Goal: Task Accomplishment & Management: Manage account settings

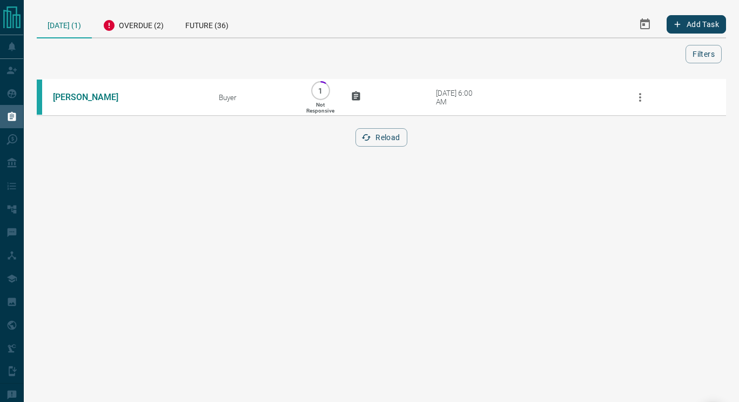
click at [64, 23] on div "[DATE] (1)" at bounding box center [64, 25] width 55 height 28
click at [146, 23] on div "Overdue (2)" at bounding box center [133, 24] width 83 height 26
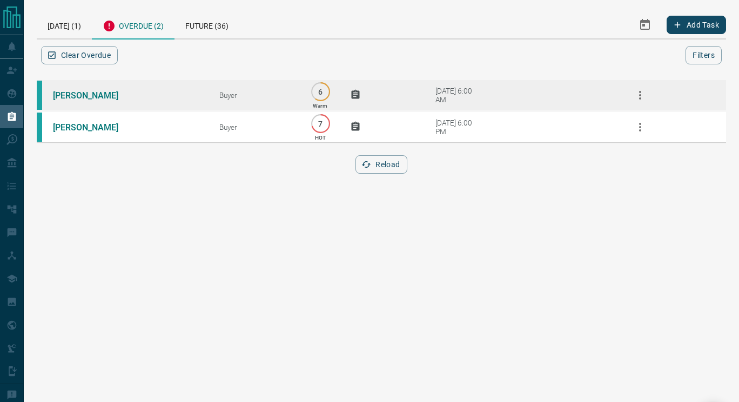
click at [79, 90] on td "[PERSON_NAME]" at bounding box center [120, 95] width 166 height 32
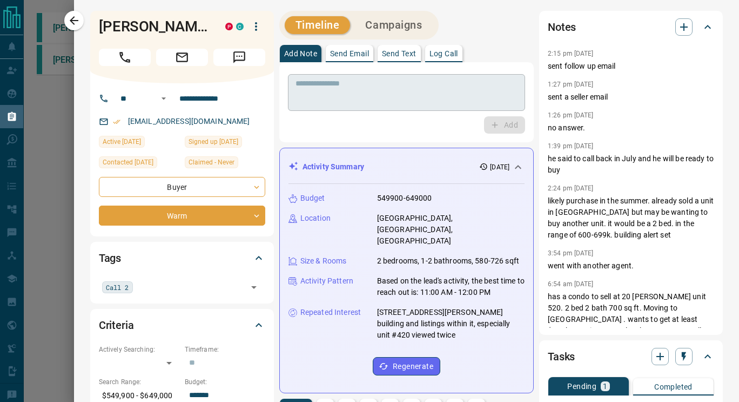
click at [466, 95] on textarea at bounding box center [407, 93] width 222 height 28
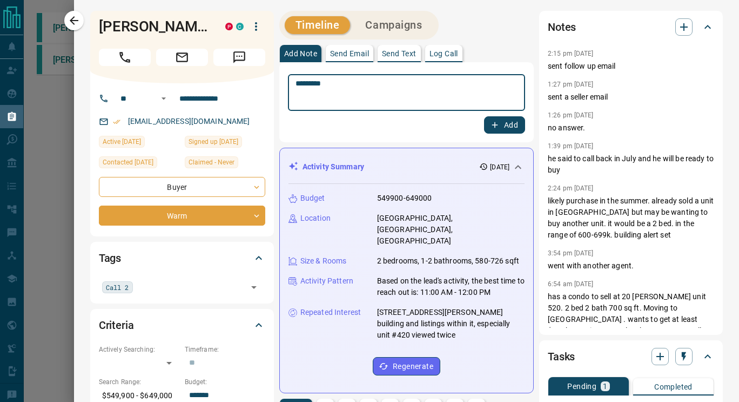
type textarea "*********"
click at [499, 126] on button "Add" at bounding box center [504, 124] width 41 height 17
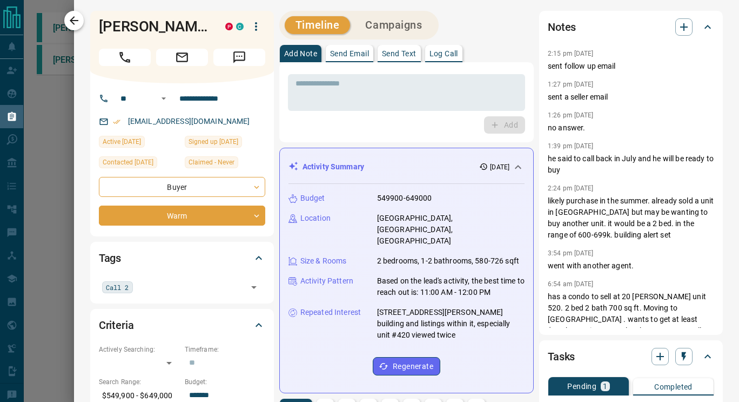
click at [72, 19] on icon "button" at bounding box center [74, 20] width 13 height 13
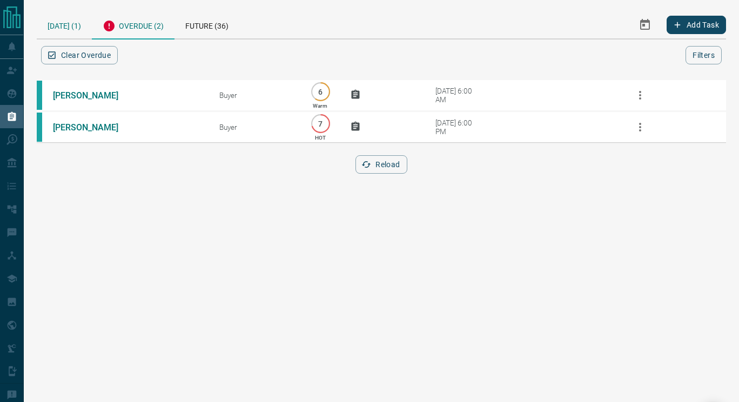
click at [74, 23] on div "[DATE] (1)" at bounding box center [64, 25] width 55 height 28
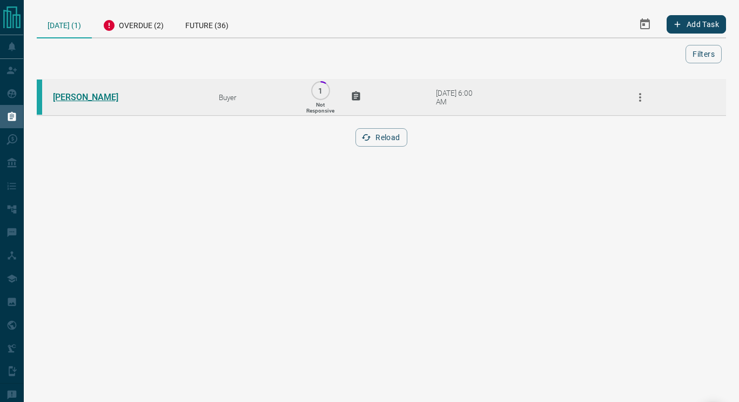
click at [81, 94] on link "[PERSON_NAME]" at bounding box center [93, 97] width 81 height 10
click at [639, 99] on icon "button" at bounding box center [640, 97] width 13 height 13
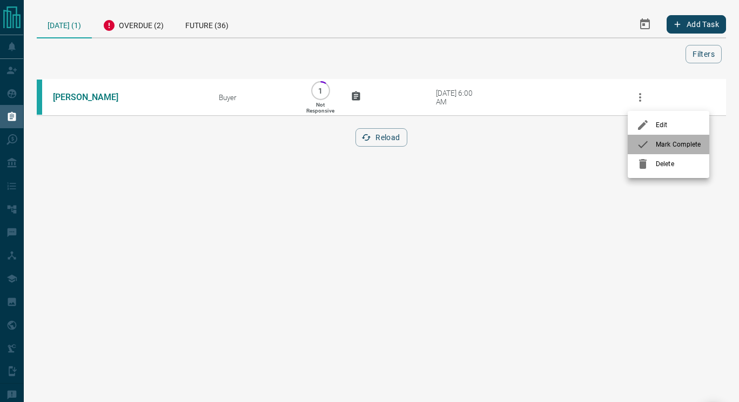
click at [656, 143] on span "Mark Complete" at bounding box center [678, 144] width 45 height 10
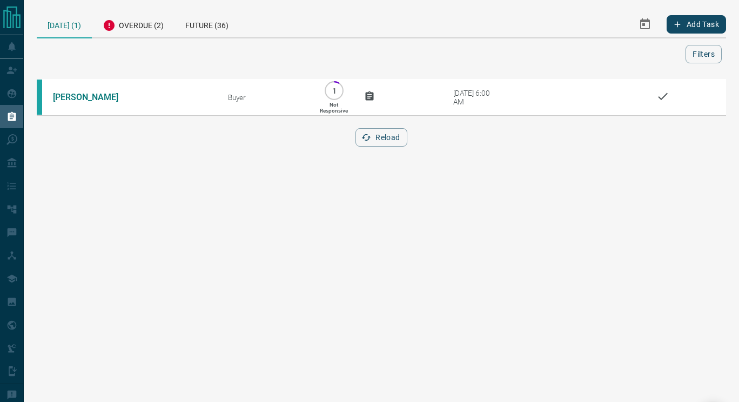
click at [476, 200] on html "Lead Transfers Claim Leads My Leads Tasks Opportunities Deals Campaigns Automat…" at bounding box center [369, 201] width 739 height 402
click at [135, 25] on div "Overdue (2)" at bounding box center [133, 24] width 83 height 26
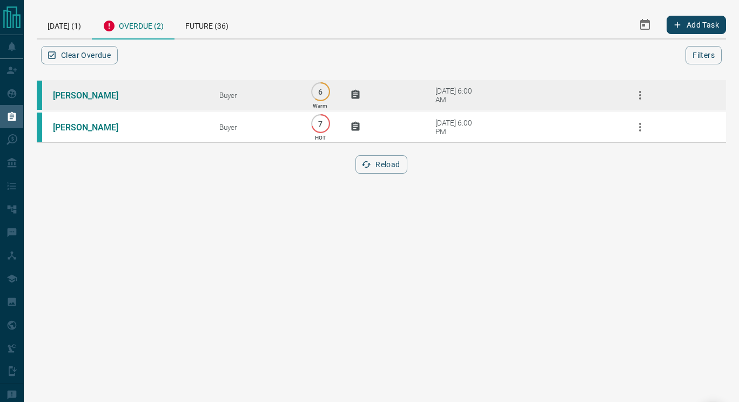
click at [646, 99] on icon "button" at bounding box center [640, 95] width 13 height 13
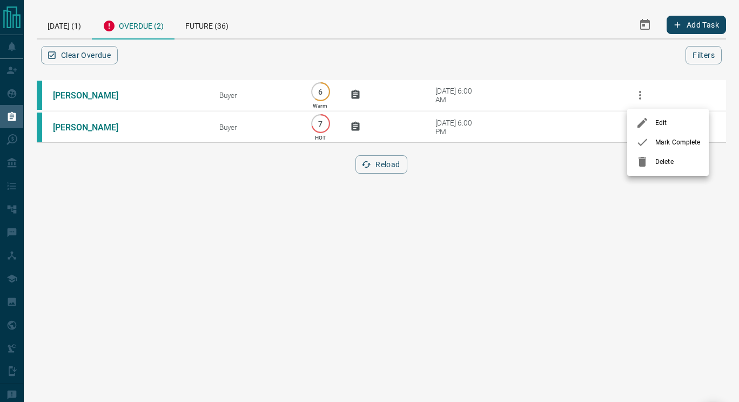
click at [653, 137] on div at bounding box center [645, 142] width 19 height 13
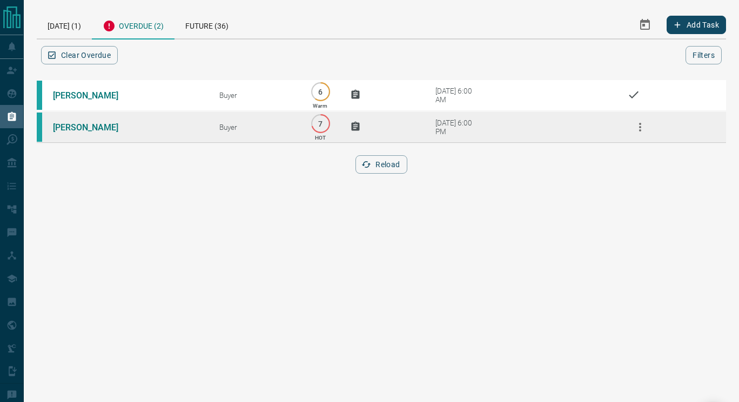
click at [646, 134] on icon "button" at bounding box center [640, 127] width 13 height 13
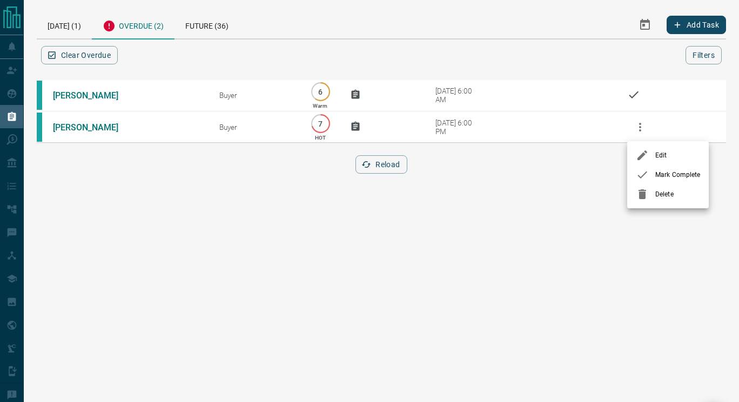
click at [658, 172] on span "Mark Complete" at bounding box center [678, 175] width 45 height 10
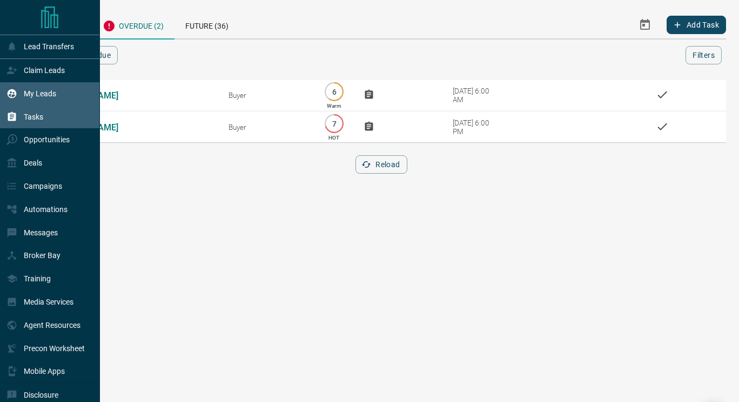
click at [58, 96] on div "My Leads" at bounding box center [50, 93] width 100 height 23
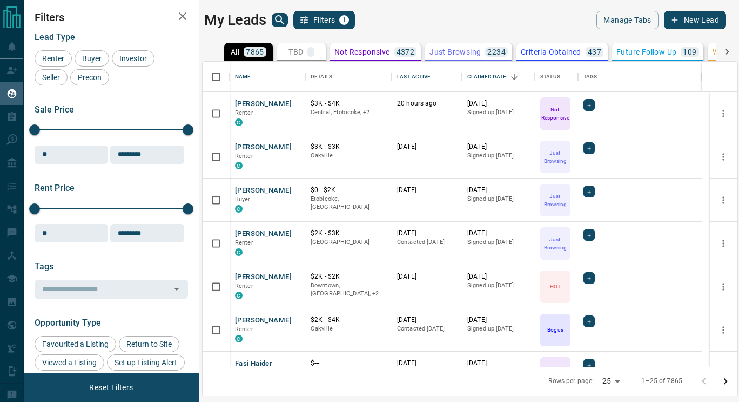
scroll to position [297, 527]
click at [267, 103] on button "[PERSON_NAME]" at bounding box center [263, 104] width 57 height 10
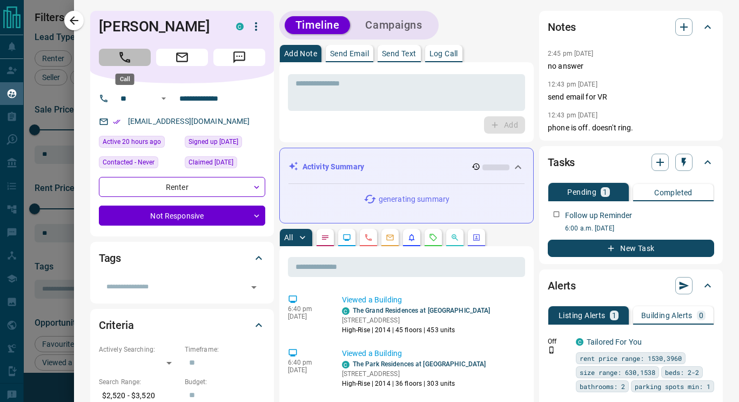
click at [134, 56] on button "Call" at bounding box center [125, 57] width 52 height 17
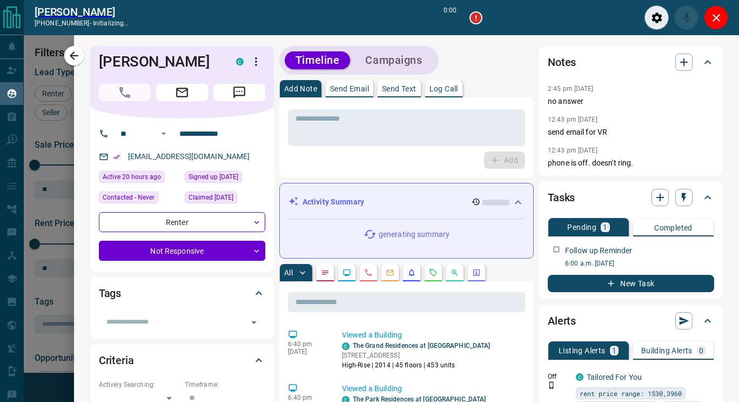
scroll to position [263, 527]
type input "*******"
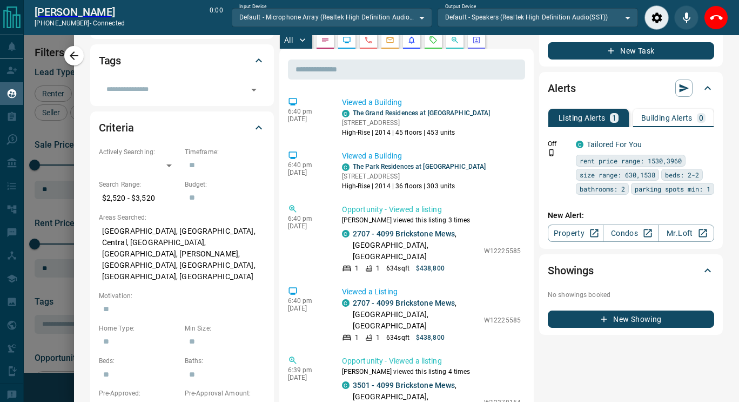
scroll to position [0, 0]
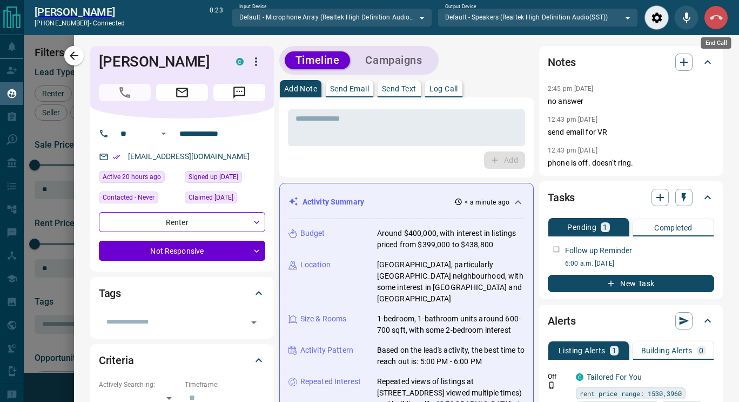
click at [714, 13] on icon "End Call" at bounding box center [716, 17] width 13 height 13
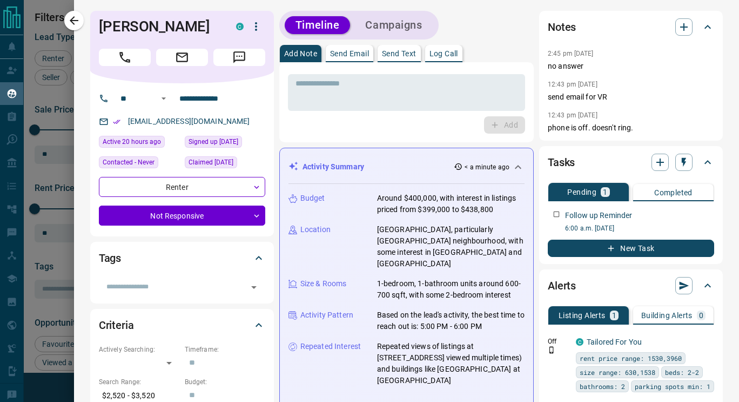
scroll to position [297, 527]
